Goal: Communication & Community: Answer question/provide support

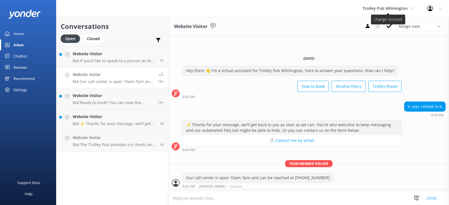
click at [384, 10] on span "Trolley Pub Wilmington" at bounding box center [384, 8] width 45 height 5
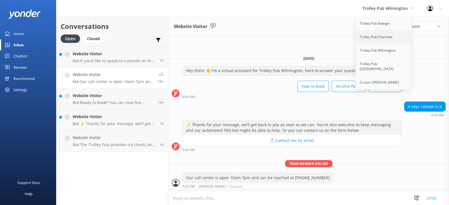
click at [379, 36] on link "Trolley Pub Charlotte" at bounding box center [383, 36] width 56 height 13
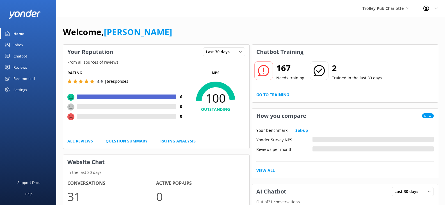
click at [17, 46] on div "Inbox" at bounding box center [18, 44] width 10 height 11
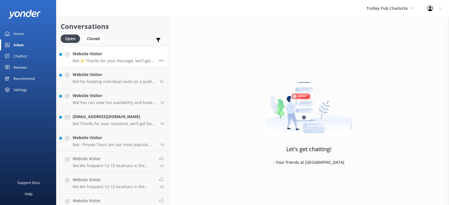
click at [114, 56] on h4 "Website Visitor" at bounding box center [114, 54] width 82 height 6
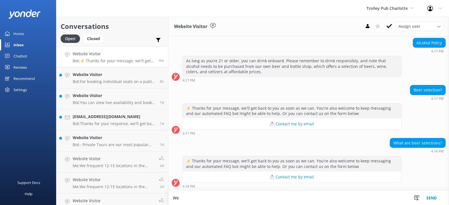
scroll to position [50, 0]
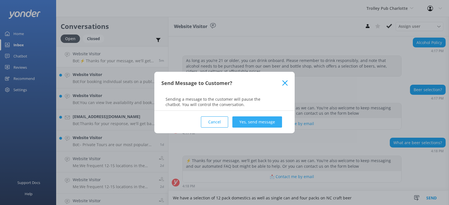
type textarea "We have a selection of 12 pack domestics as well as single can and four packs o…"
click at [257, 119] on button "Yes, send message" at bounding box center [257, 121] width 50 height 11
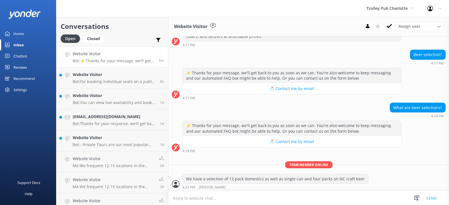
scroll to position [86, 0]
